Goal: Transaction & Acquisition: Purchase product/service

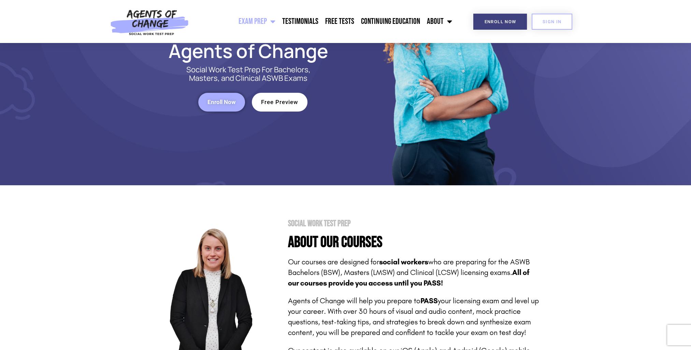
scroll to position [227, 0]
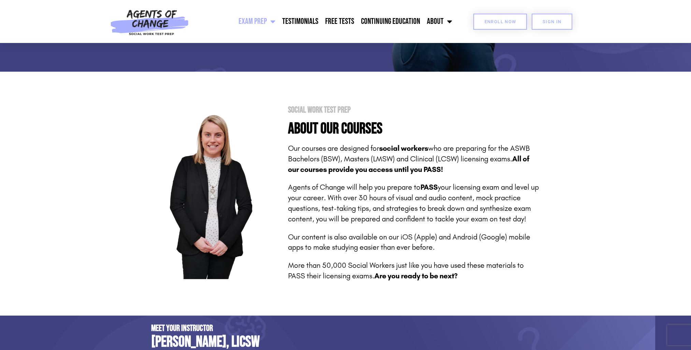
click at [490, 19] on span "Enroll Now" at bounding box center [500, 21] width 32 height 4
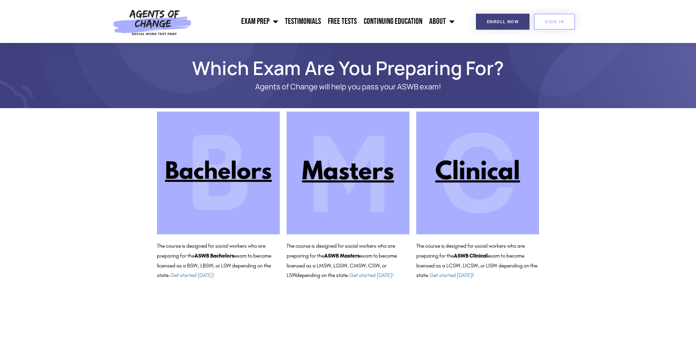
click at [460, 175] on img at bounding box center [477, 173] width 123 height 123
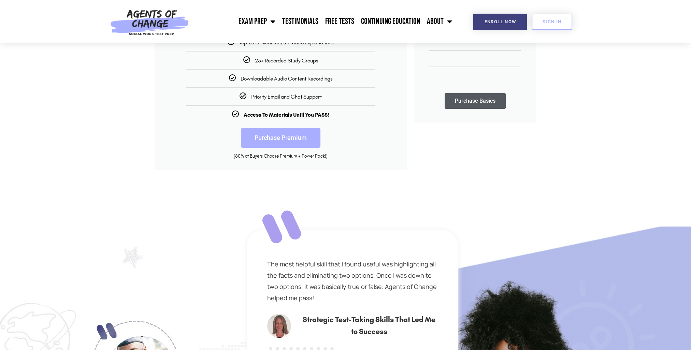
scroll to position [114, 0]
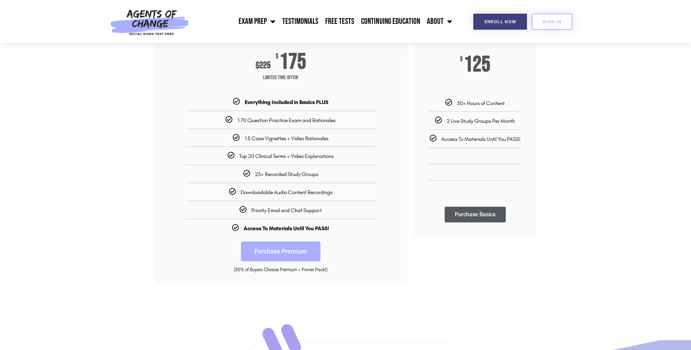
click at [290, 257] on link "Purchase Premium" at bounding box center [280, 252] width 79 height 20
